Goal: Task Accomplishment & Management: Manage account settings

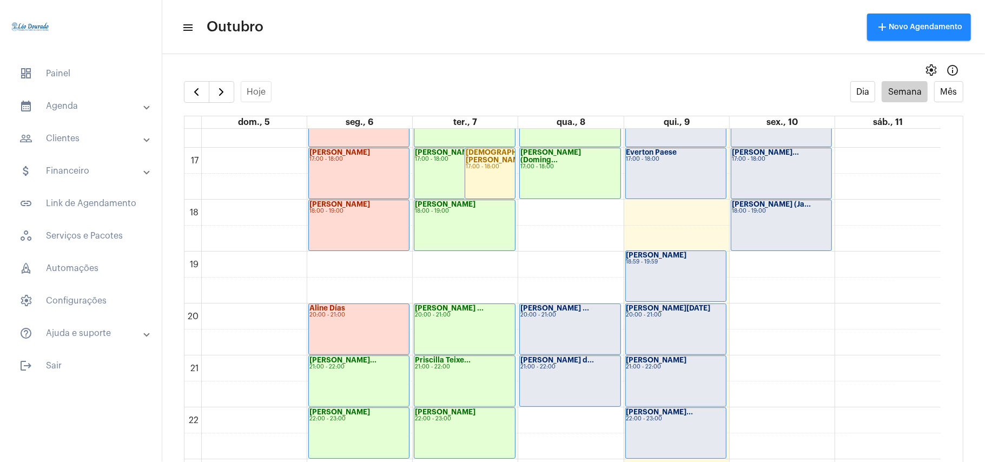
scroll to position [892, 0]
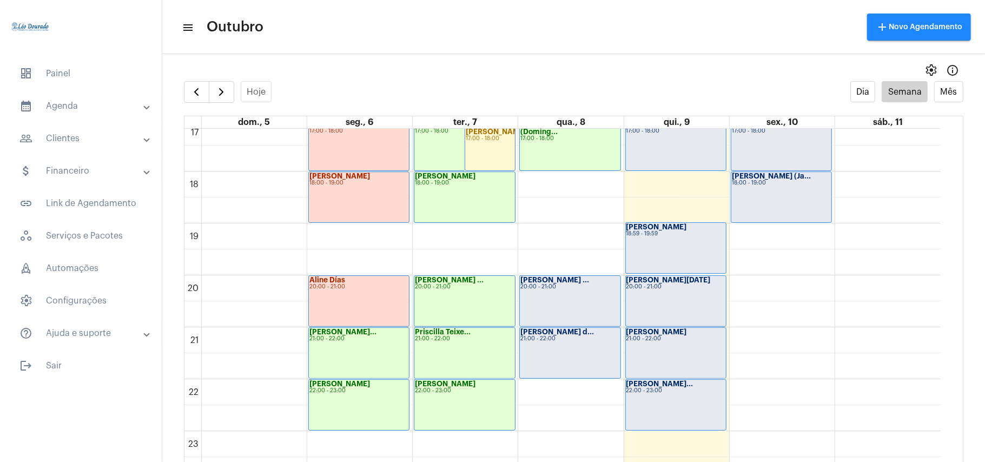
click at [559, 303] on div "[PERSON_NAME] ... 20:00 - 21:00" at bounding box center [570, 301] width 100 height 50
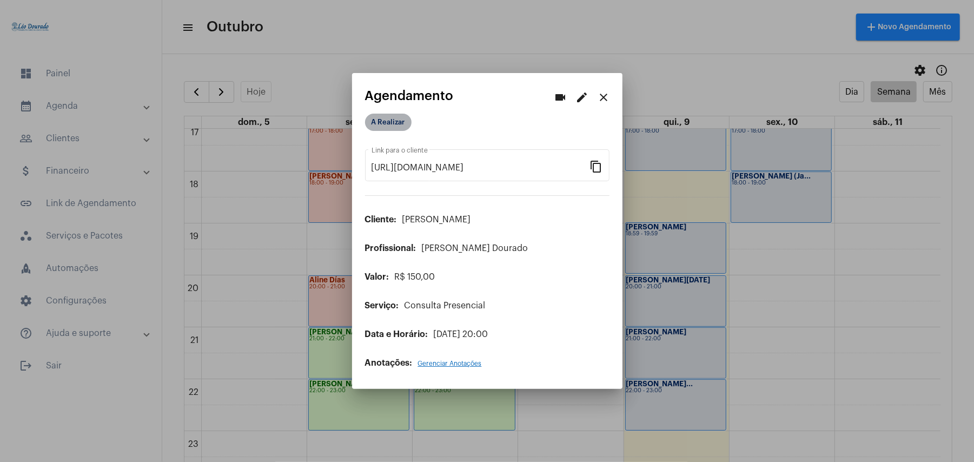
click at [390, 124] on mat-chip "A Realizar" at bounding box center [388, 122] width 47 height 17
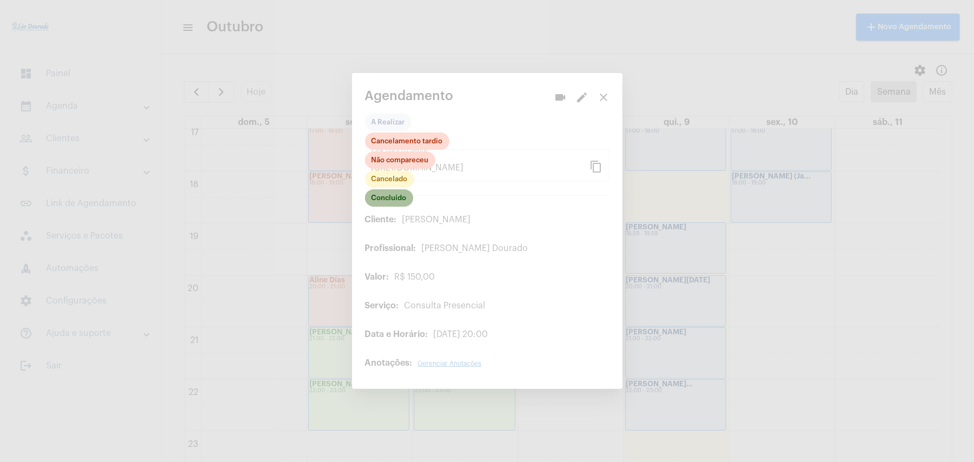
click at [392, 198] on mat-chip "Concluído" at bounding box center [389, 197] width 48 height 17
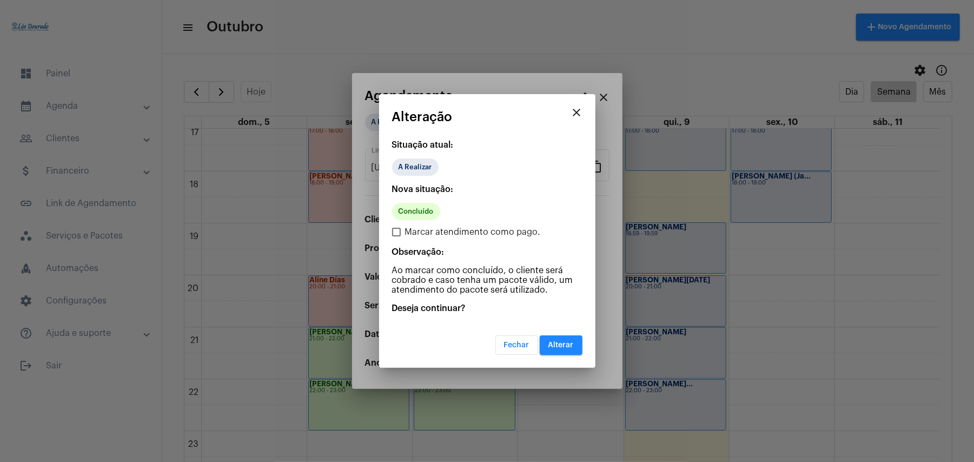
click at [412, 232] on span "Marcar atendimento como pago." at bounding box center [473, 232] width 136 height 13
click at [397, 236] on input "Marcar atendimento como pago." at bounding box center [396, 236] width 1 height 1
checkbox input "true"
click at [564, 350] on button "Alterar" at bounding box center [561, 344] width 43 height 19
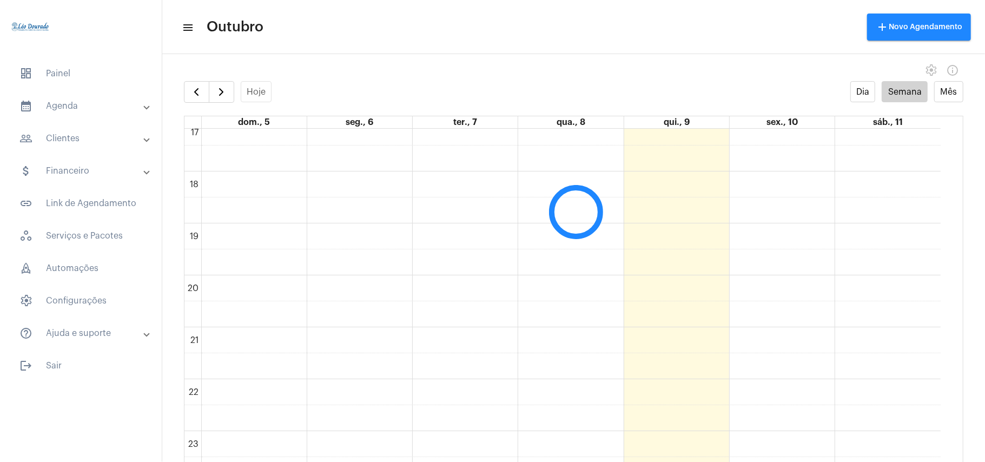
scroll to position [22, 0]
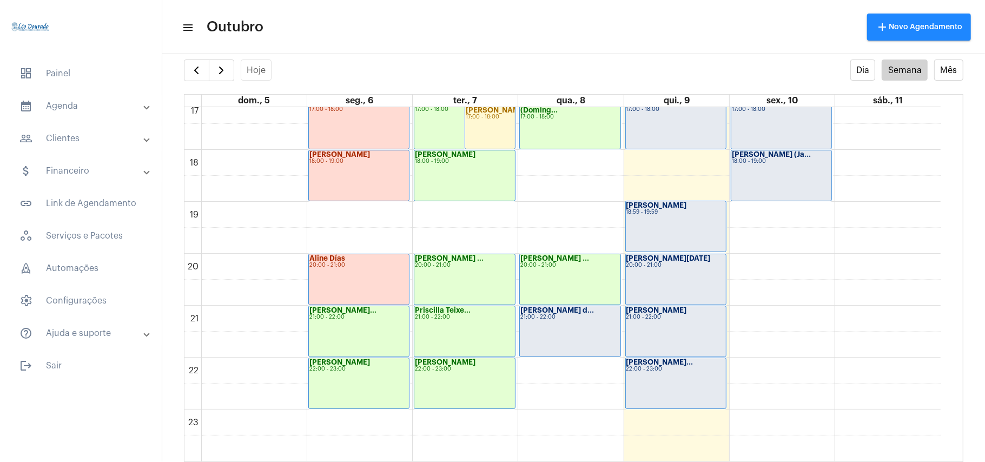
click at [566, 329] on div "[PERSON_NAME] d... 21:00 - 22:00" at bounding box center [570, 331] width 100 height 50
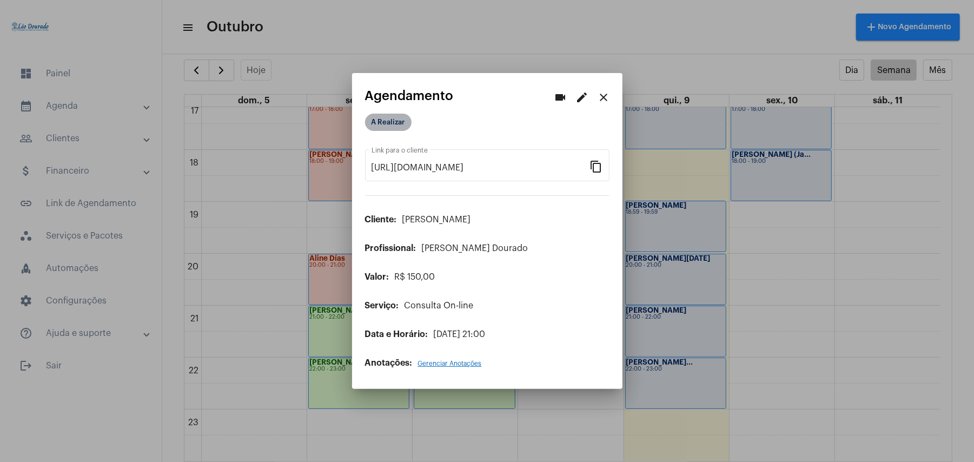
click at [393, 117] on mat-chip "A Realizar" at bounding box center [388, 122] width 47 height 17
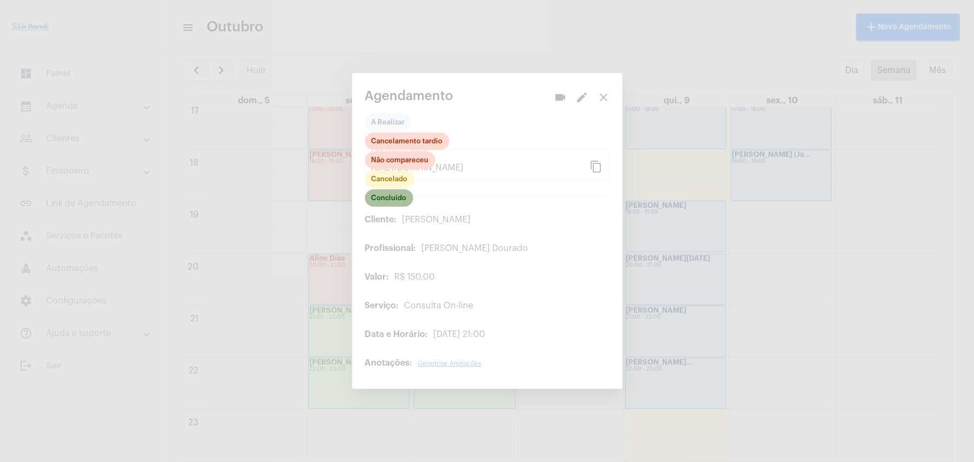
click at [392, 197] on mat-chip "Concluído" at bounding box center [389, 197] width 48 height 17
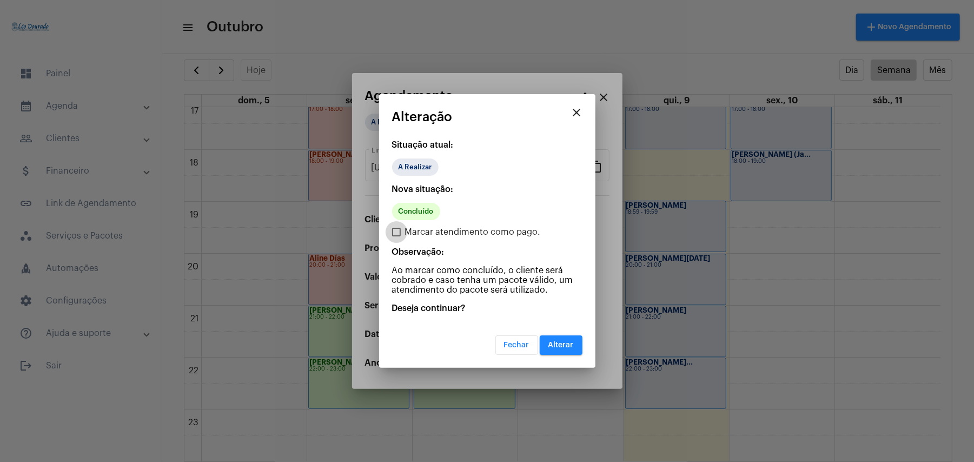
click at [418, 228] on span "Marcar atendimento como pago." at bounding box center [473, 232] width 136 height 13
click at [397, 236] on input "Marcar atendimento como pago." at bounding box center [396, 236] width 1 height 1
checkbox input "true"
click at [555, 352] on button "Alterar" at bounding box center [561, 344] width 43 height 19
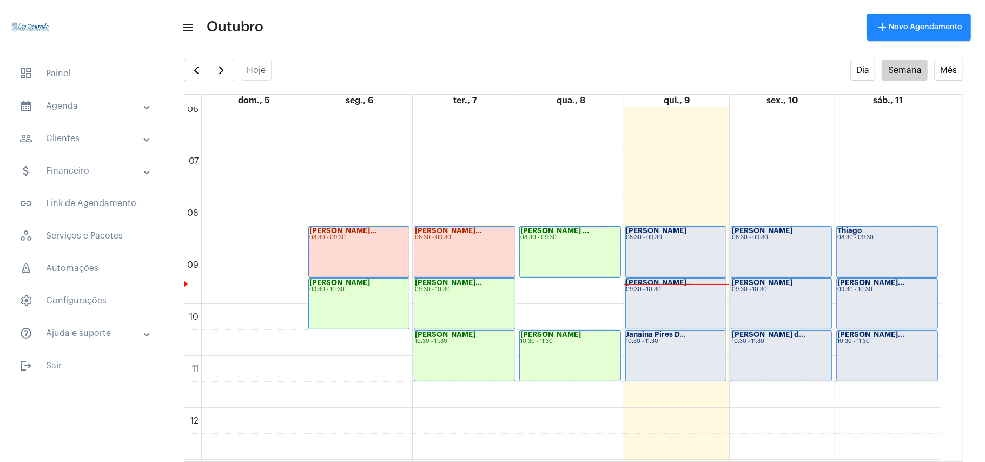
scroll to position [315, 0]
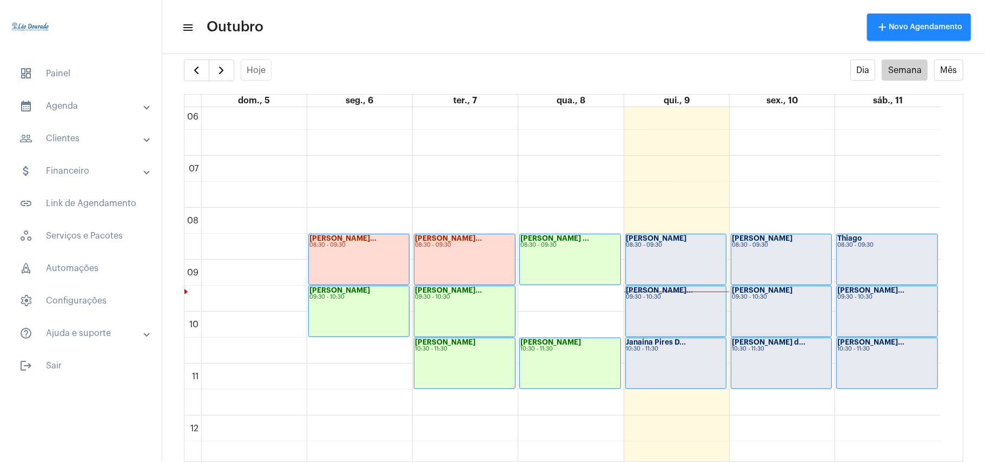
click at [671, 254] on div "[PERSON_NAME] 08:30 - 09:30" at bounding box center [676, 259] width 100 height 50
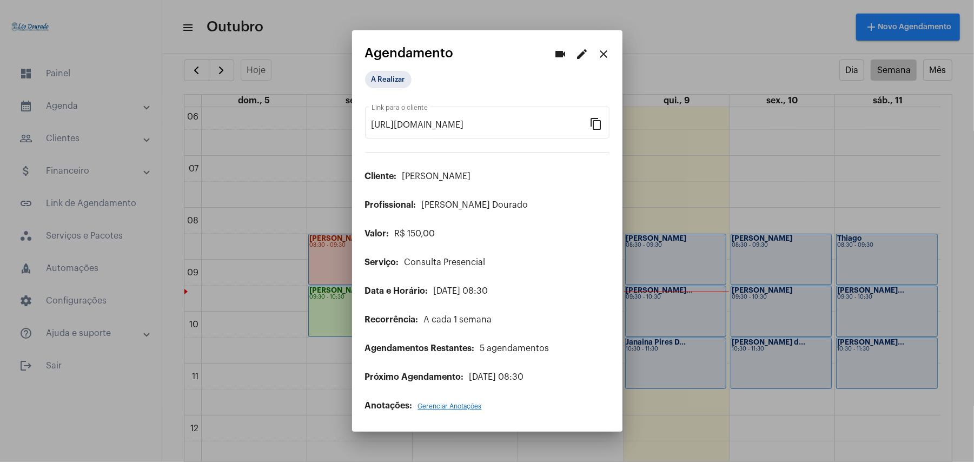
click at [587, 57] on mat-icon "edit" at bounding box center [582, 54] width 13 height 13
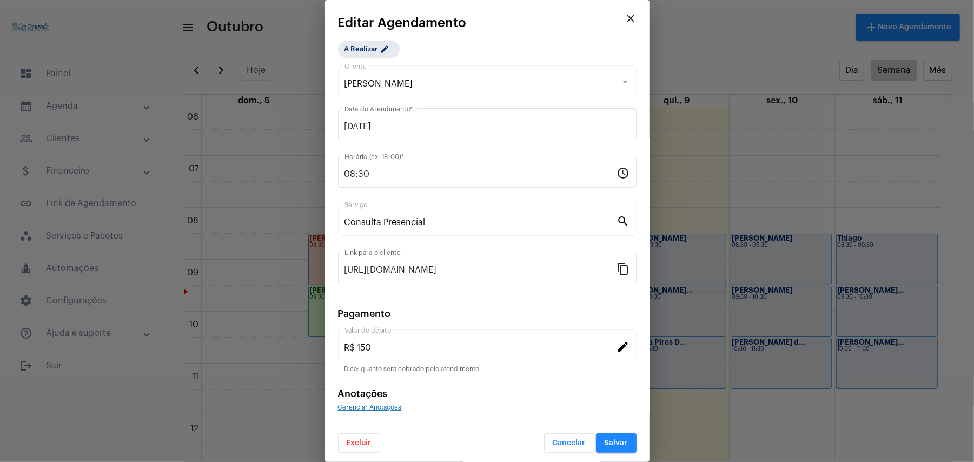
click at [359, 449] on button "Excluir" at bounding box center [359, 442] width 42 height 19
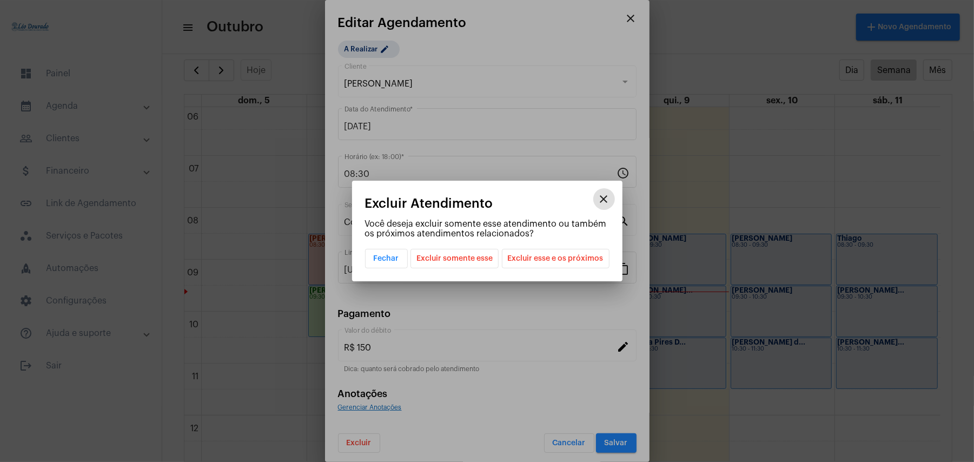
click at [477, 255] on span "Excluir somente esse" at bounding box center [455, 258] width 76 height 18
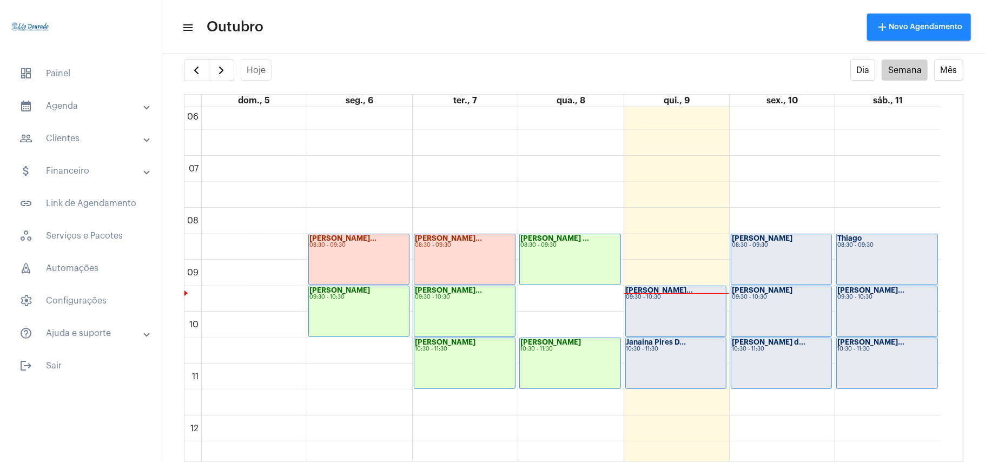
click at [598, 51] on mat-toolbar "menu Outubro add Novo Agendamento" at bounding box center [573, 27] width 823 height 54
